Goal: Navigation & Orientation: Find specific page/section

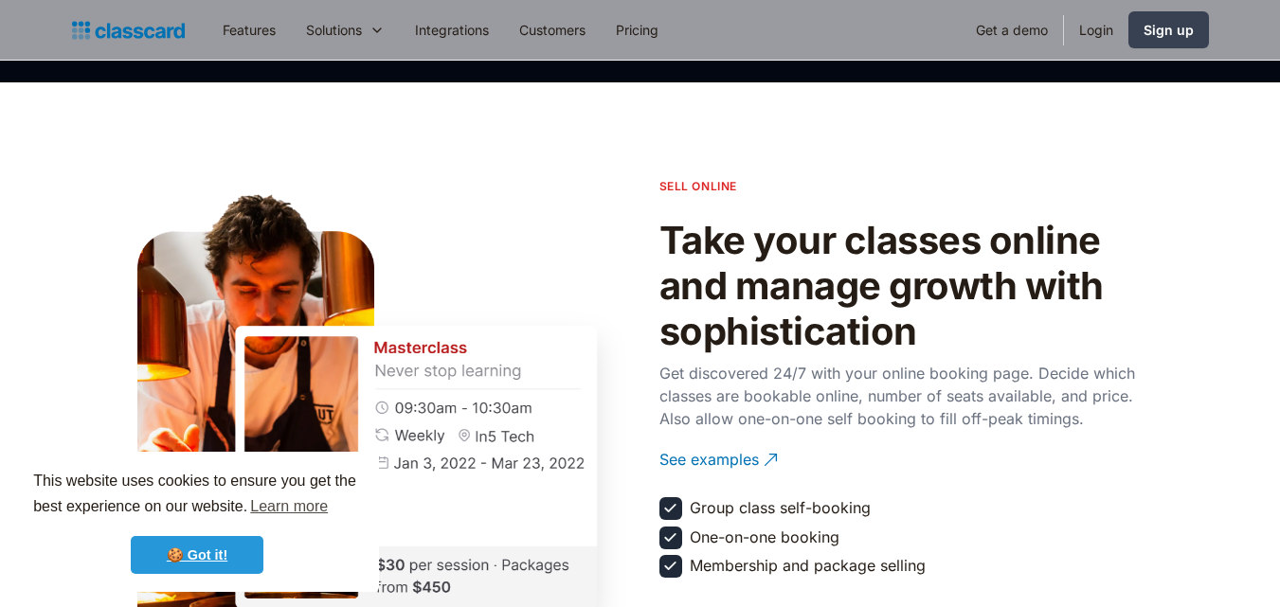
click at [205, 571] on link "🍪 Got it!" at bounding box center [197, 555] width 133 height 38
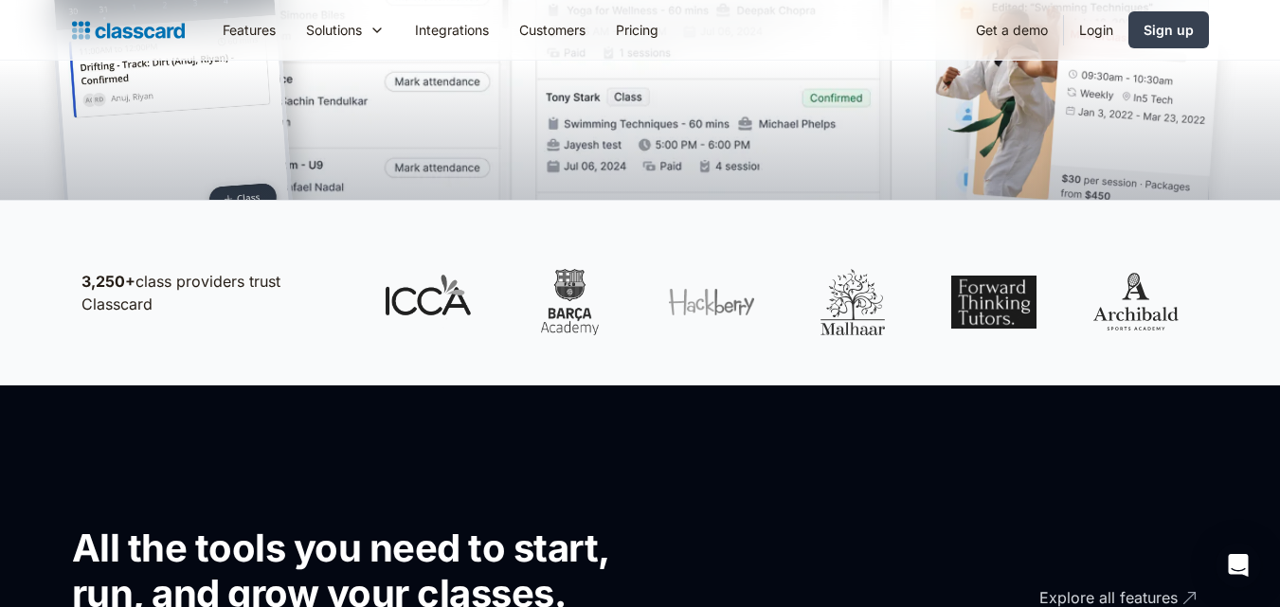
scroll to position [6311, 0]
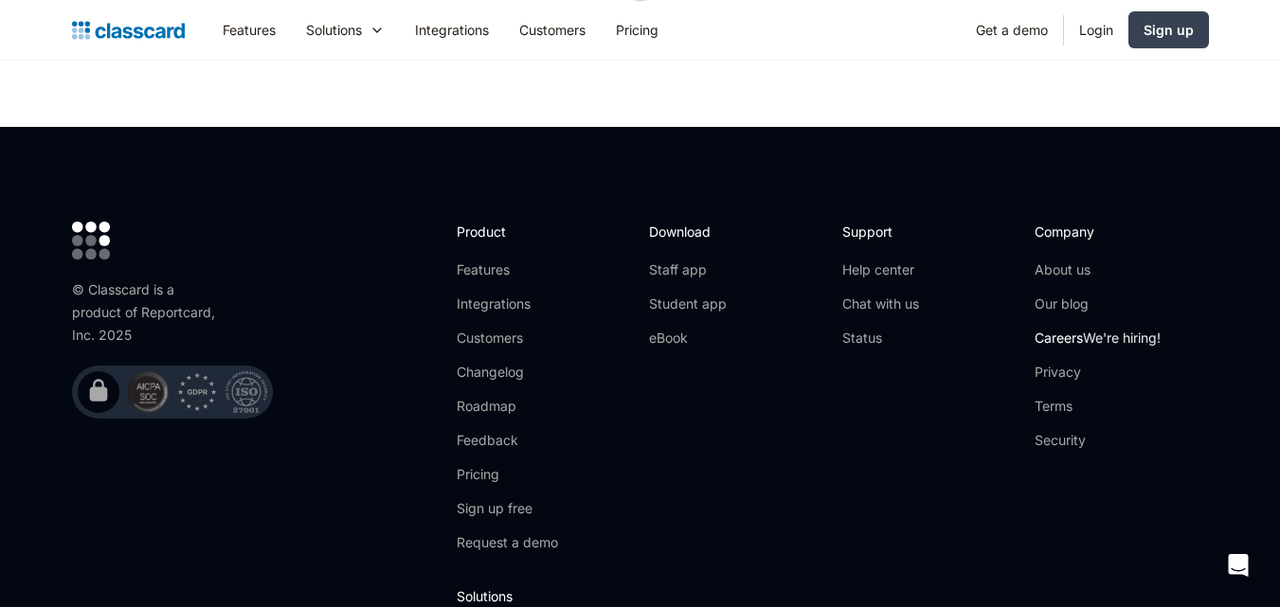
click at [1152, 330] on span "We're hiring!" at bounding box center [1122, 338] width 78 height 16
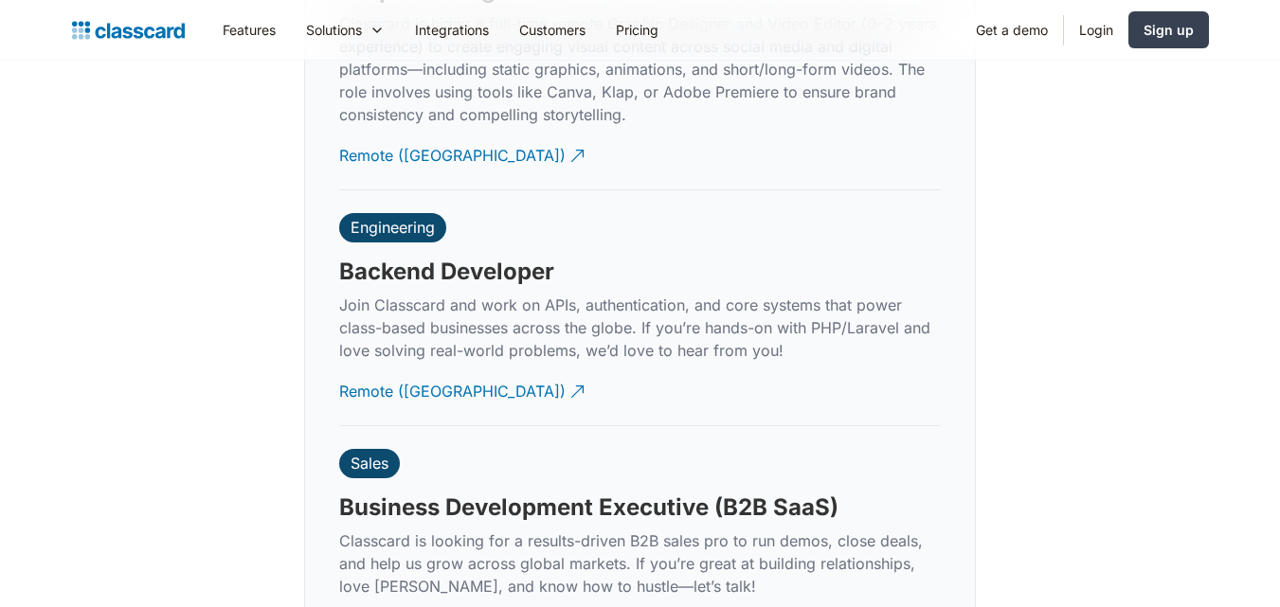
scroll to position [4612, 0]
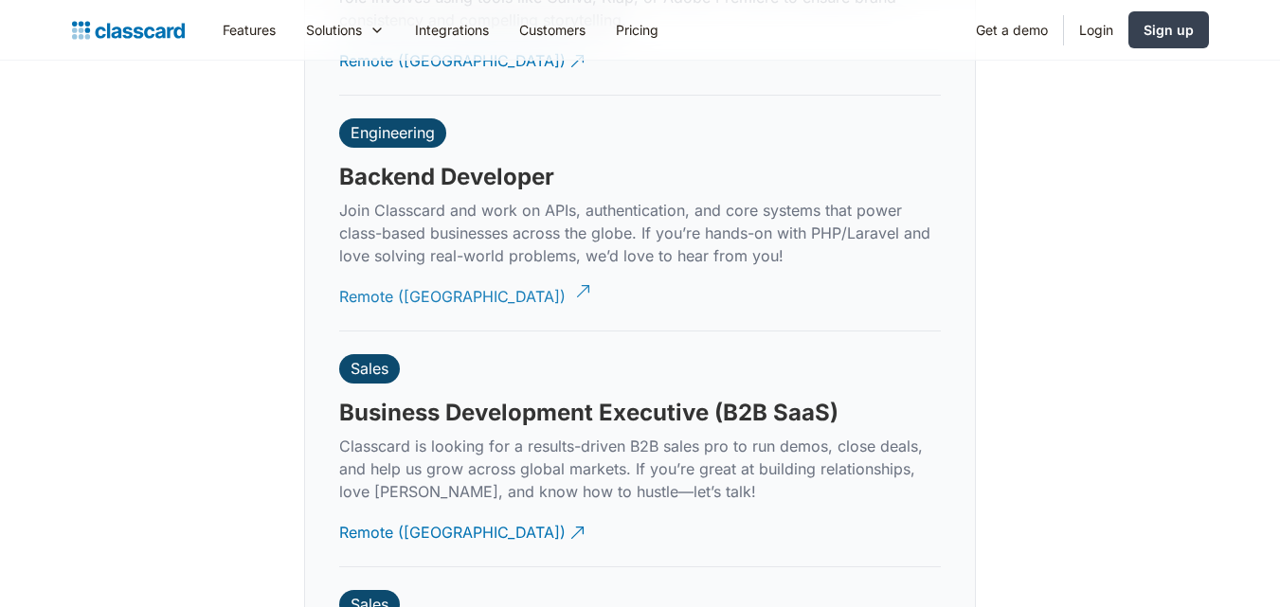
click at [421, 285] on div "Remote (India)" at bounding box center [452, 289] width 226 height 37
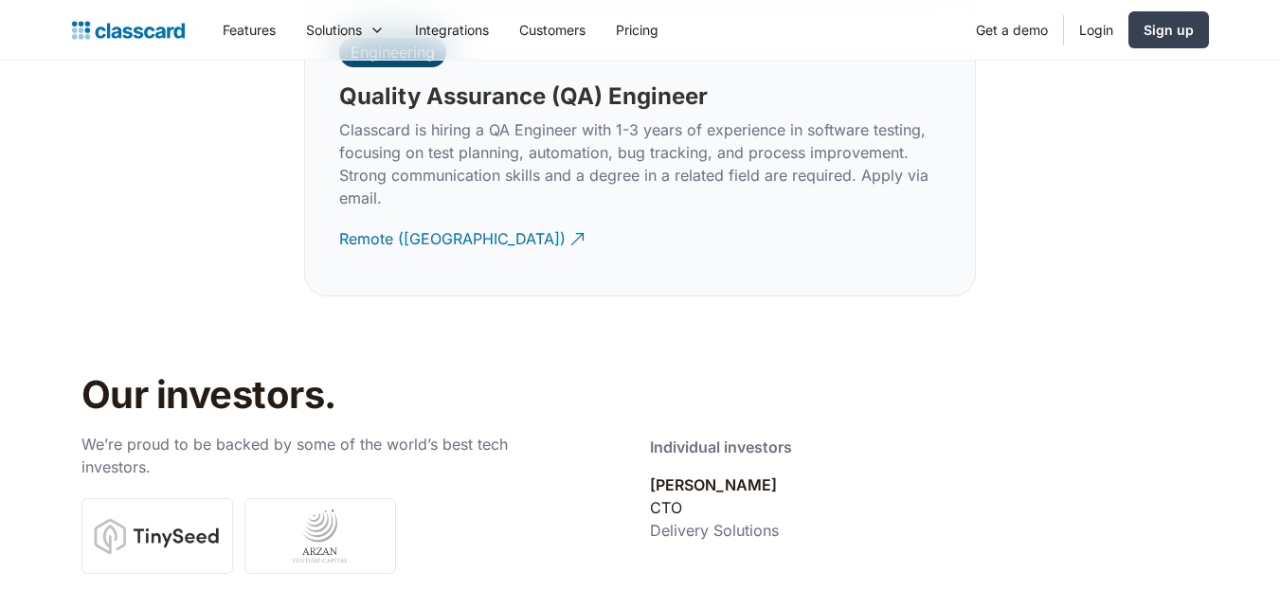
scroll to position [5844, 0]
